Goal: Task Accomplishment & Management: Manage account settings

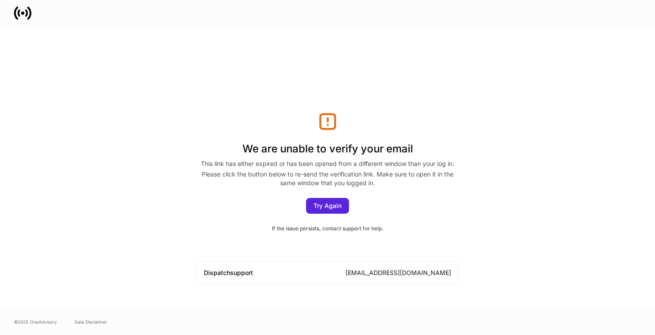
click at [450, 30] on div "We are unable to verify your email This link has either expired or has been ope…" at bounding box center [328, 167] width 470 height 283
